Goal: Find specific page/section: Find specific page/section

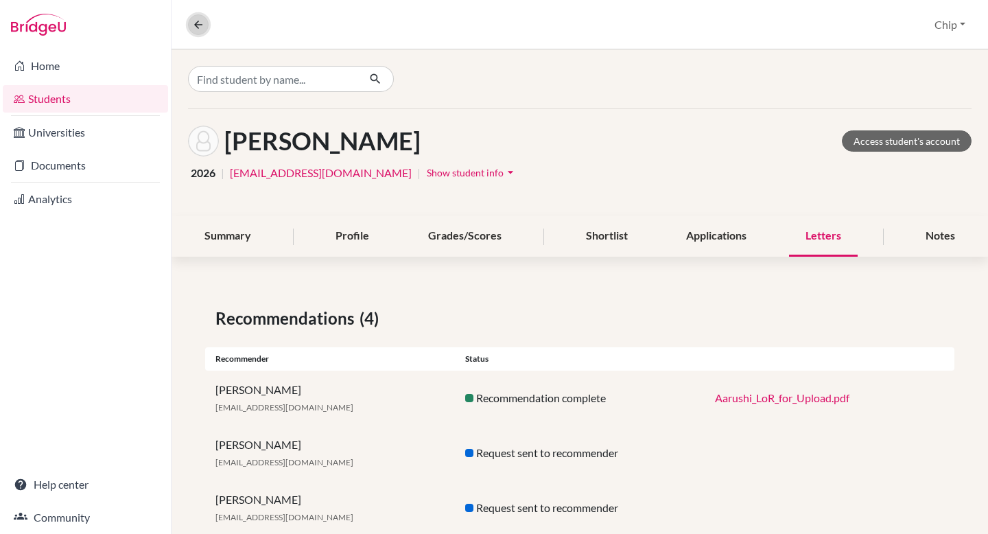
click at [203, 25] on icon at bounding box center [198, 25] width 12 height 12
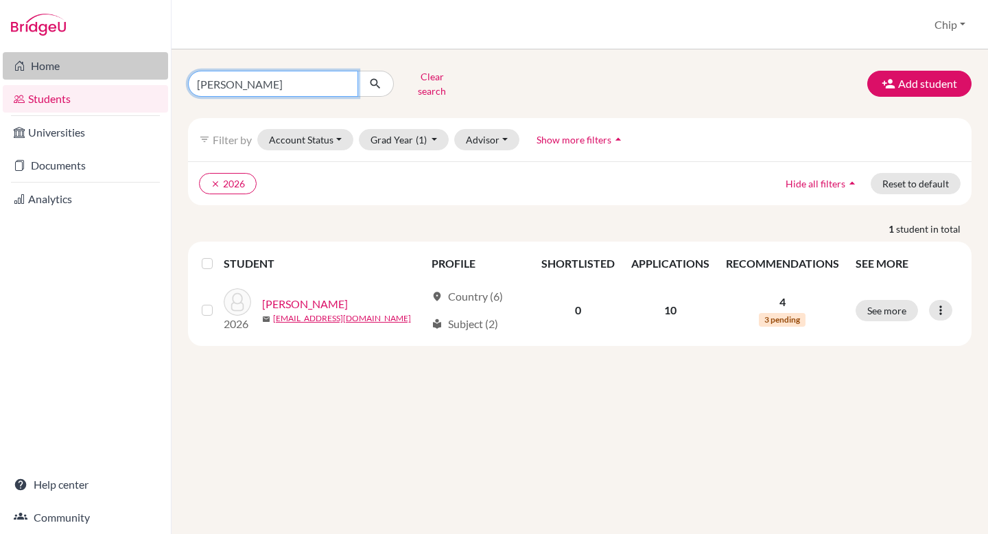
drag, startPoint x: 262, startPoint y: 80, endPoint x: 157, endPoint y: 67, distance: 105.9
click at [157, 67] on div "Home Students Universities Documents Analytics Help center Community Students o…" at bounding box center [494, 267] width 988 height 534
type input "mark"
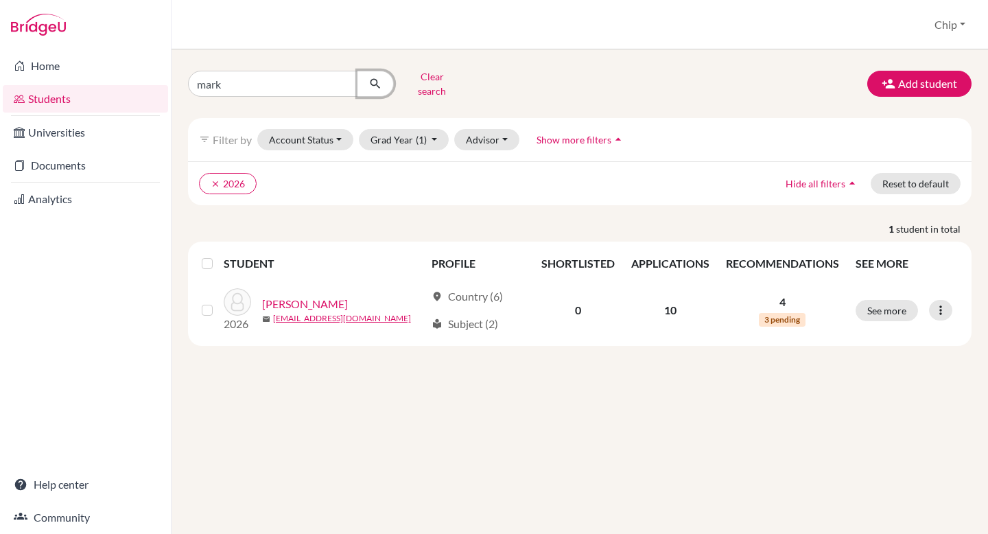
click at [381, 79] on icon "submit" at bounding box center [376, 84] width 14 height 14
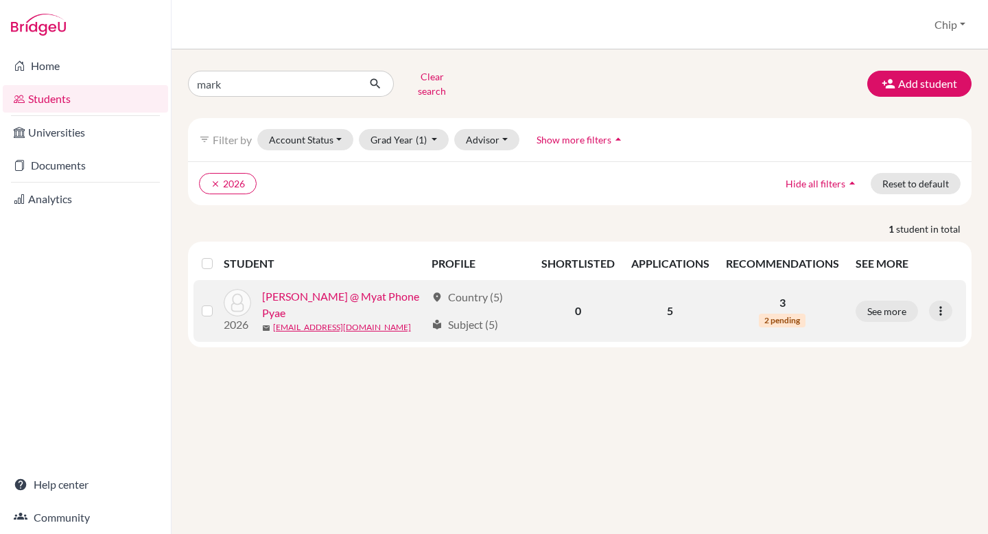
click at [336, 295] on link "[PERSON_NAME] @ Myat Phone Pyae" at bounding box center [343, 304] width 163 height 33
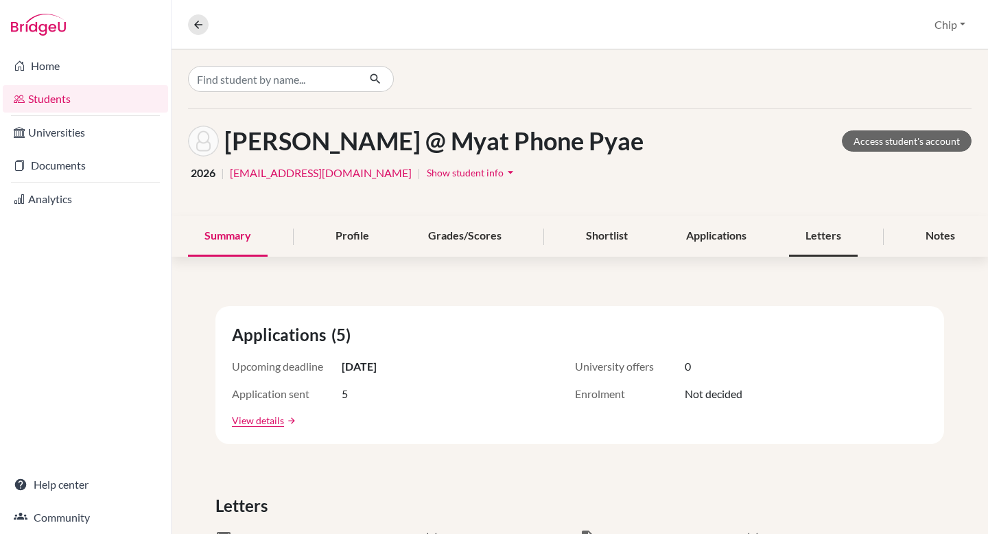
click at [830, 237] on div "Letters" at bounding box center [823, 236] width 69 height 41
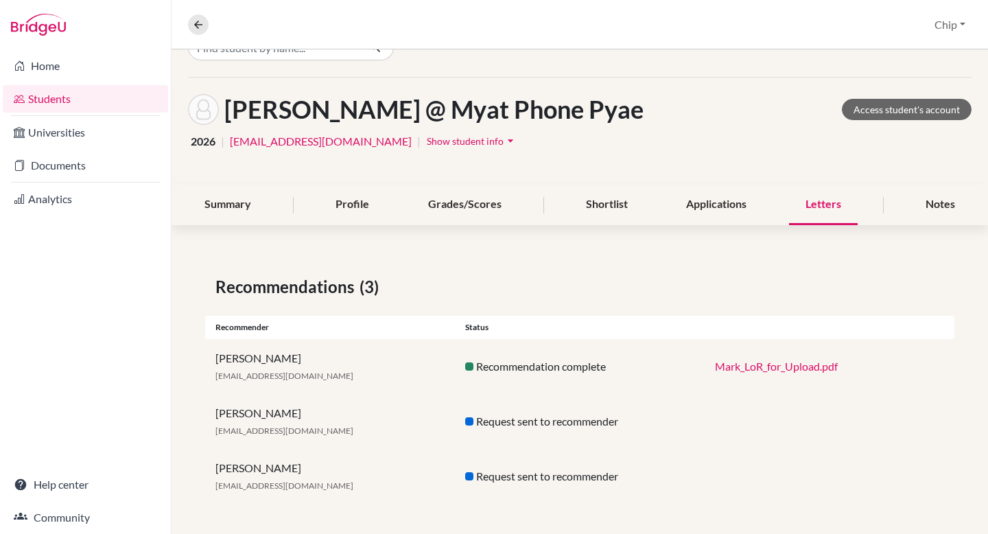
scroll to position [34, 0]
